Goal: Task Accomplishment & Management: Use online tool/utility

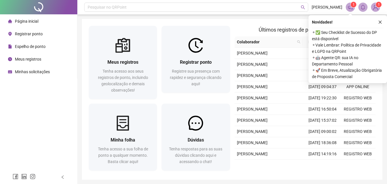
click at [377, 4] on sup "1" at bounding box center [379, 5] width 6 height 6
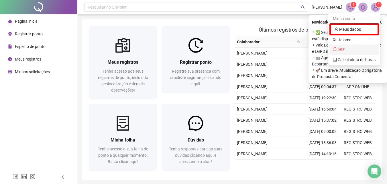
click at [340, 50] on span "Sair" at bounding box center [341, 49] width 7 height 5
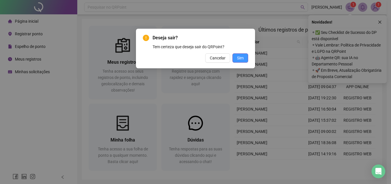
click at [238, 61] on span "Sim" at bounding box center [240, 58] width 7 height 6
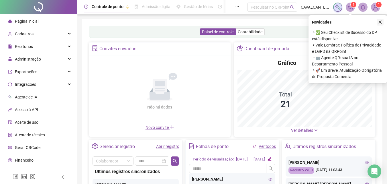
click at [383, 22] on button "button" at bounding box center [380, 22] width 7 height 7
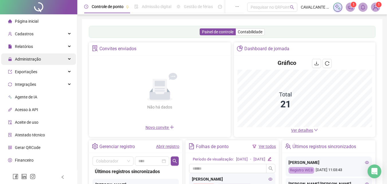
click at [30, 59] on span "Administração" at bounding box center [28, 59] width 26 height 5
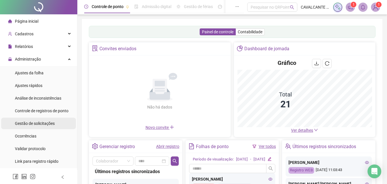
click at [34, 125] on span "Gestão de solicitações" at bounding box center [35, 123] width 40 height 5
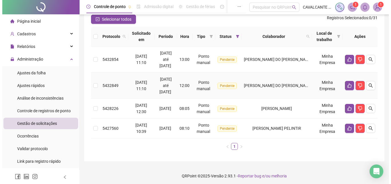
scroll to position [54, 0]
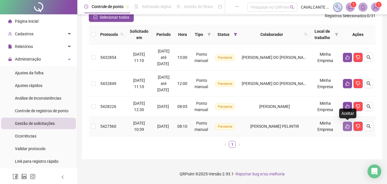
click at [348, 125] on icon "like" at bounding box center [348, 126] width 4 height 4
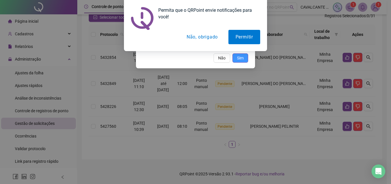
click at [242, 58] on span "Sim" at bounding box center [240, 58] width 7 height 6
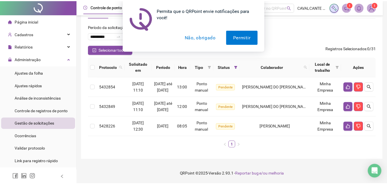
scroll to position [34, 0]
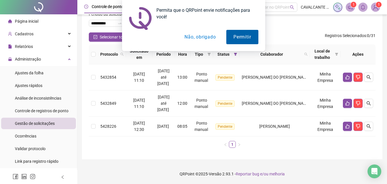
click at [236, 37] on button "Permitir" at bounding box center [242, 37] width 32 height 14
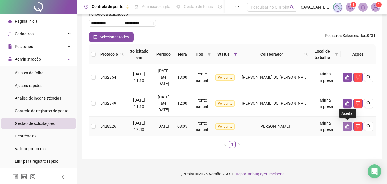
click at [349, 126] on icon "like" at bounding box center [347, 126] width 5 height 5
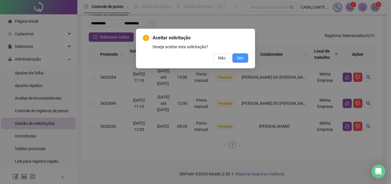
click at [241, 58] on span "Sim" at bounding box center [240, 58] width 7 height 6
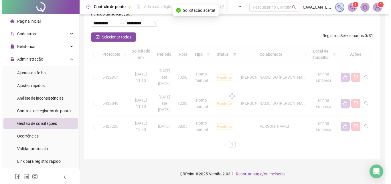
scroll to position [14, 0]
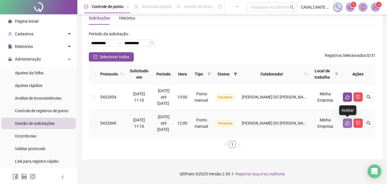
click at [346, 123] on icon "like" at bounding box center [348, 123] width 4 height 4
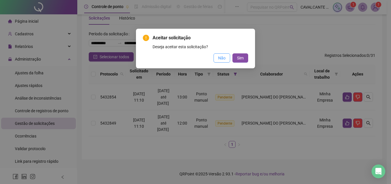
click at [221, 59] on span "Não" at bounding box center [221, 58] width 7 height 6
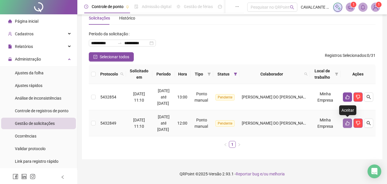
click at [349, 127] on button "button" at bounding box center [347, 122] width 9 height 9
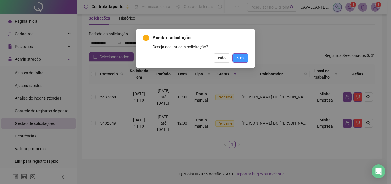
click at [242, 58] on span "Sim" at bounding box center [240, 58] width 7 height 6
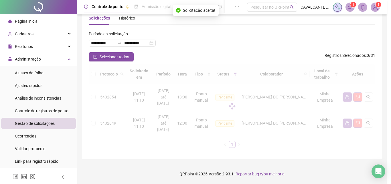
scroll to position [0, 0]
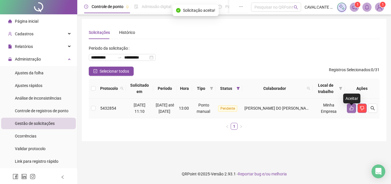
click at [353, 110] on icon "like" at bounding box center [352, 108] width 4 height 4
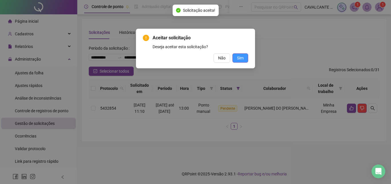
drag, startPoint x: 238, startPoint y: 56, endPoint x: 252, endPoint y: 52, distance: 14.5
click at [238, 55] on span "Sim" at bounding box center [240, 58] width 7 height 6
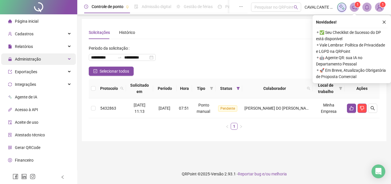
click at [28, 58] on span "Administração" at bounding box center [28, 59] width 26 height 5
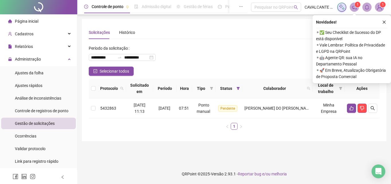
click at [36, 124] on span "Gestão de solicitações" at bounding box center [35, 123] width 40 height 5
click at [350, 105] on button "button" at bounding box center [351, 107] width 9 height 9
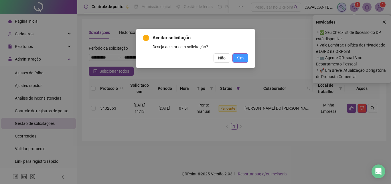
click at [239, 57] on span "Sim" at bounding box center [240, 58] width 7 height 6
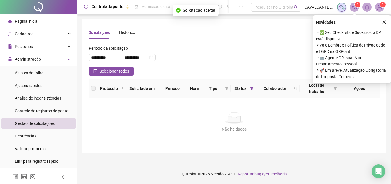
click at [383, 21] on icon "close" at bounding box center [385, 22] width 4 height 4
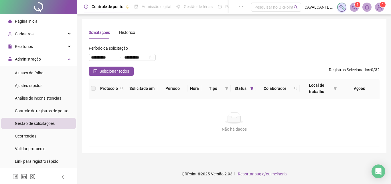
click at [109, 149] on div "**********" at bounding box center [234, 86] width 305 height 134
